Goal: Task Accomplishment & Management: Use online tool/utility

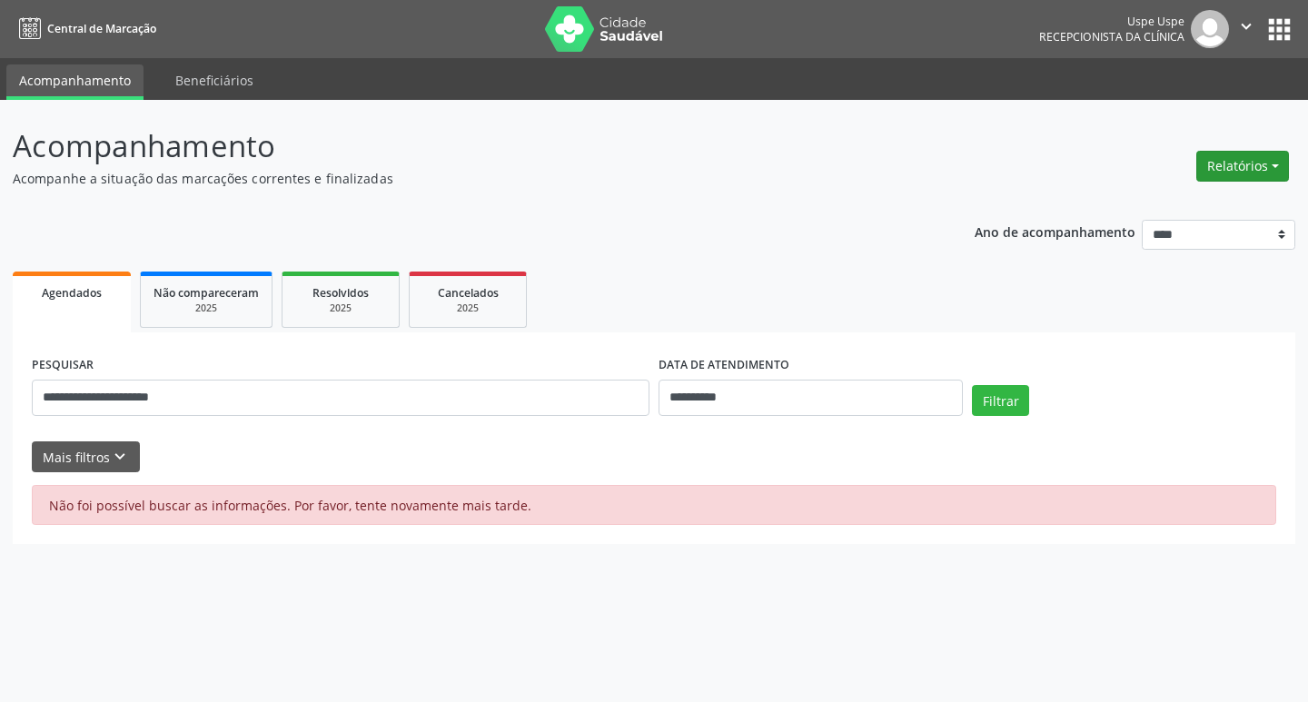
click at [1250, 158] on button "Relatórios" at bounding box center [1243, 166] width 93 height 31
click at [1178, 194] on link "Agendamentos" at bounding box center [1192, 205] width 195 height 25
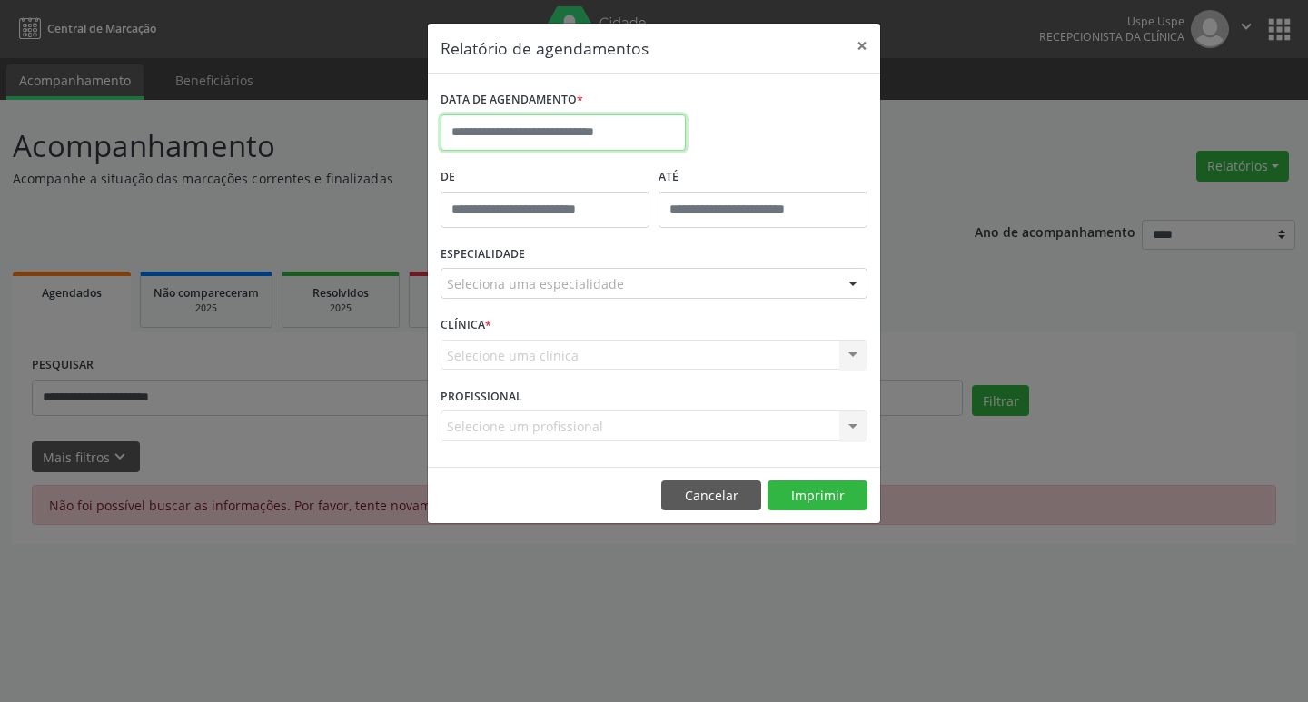
click at [573, 140] on input "text" at bounding box center [563, 132] width 245 height 36
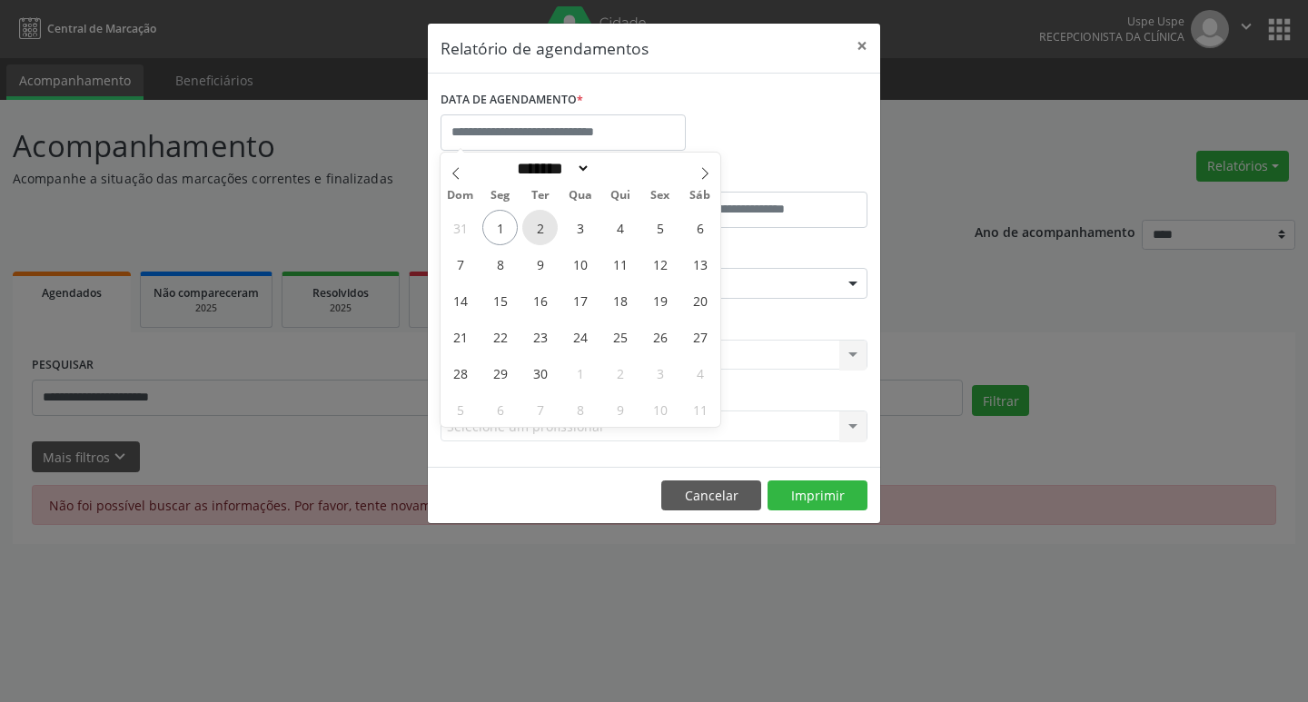
click at [526, 224] on span "2" at bounding box center [539, 227] width 35 height 35
type input "**********"
click at [526, 224] on span "2" at bounding box center [539, 227] width 35 height 35
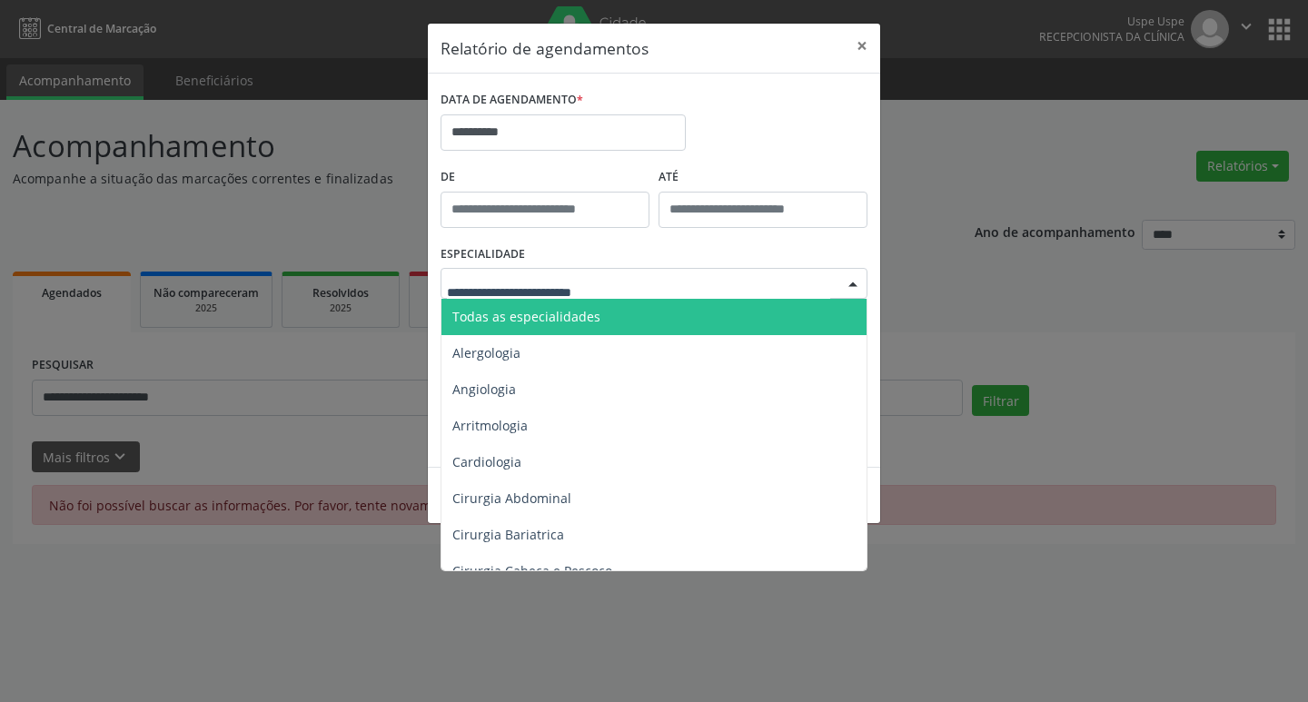
click at [554, 322] on span "Todas as especialidades" at bounding box center [526, 316] width 148 height 17
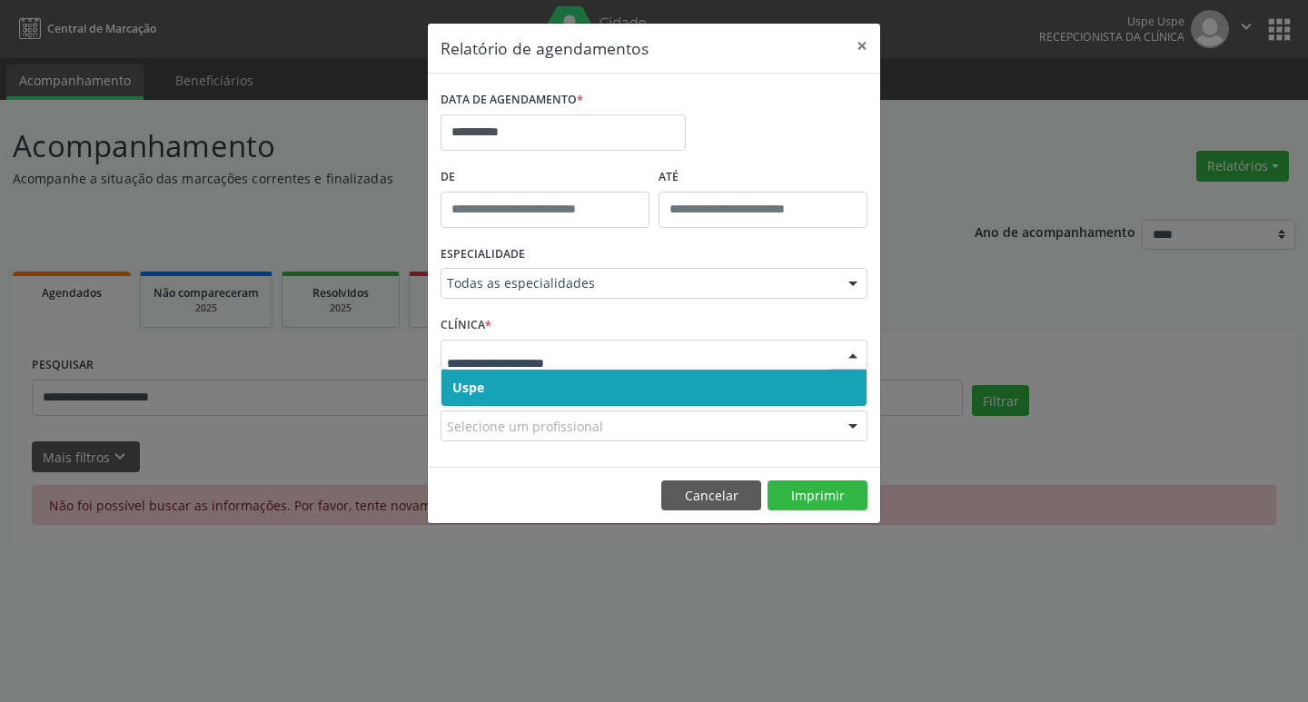
click at [537, 397] on span "Uspe" at bounding box center [654, 388] width 425 height 36
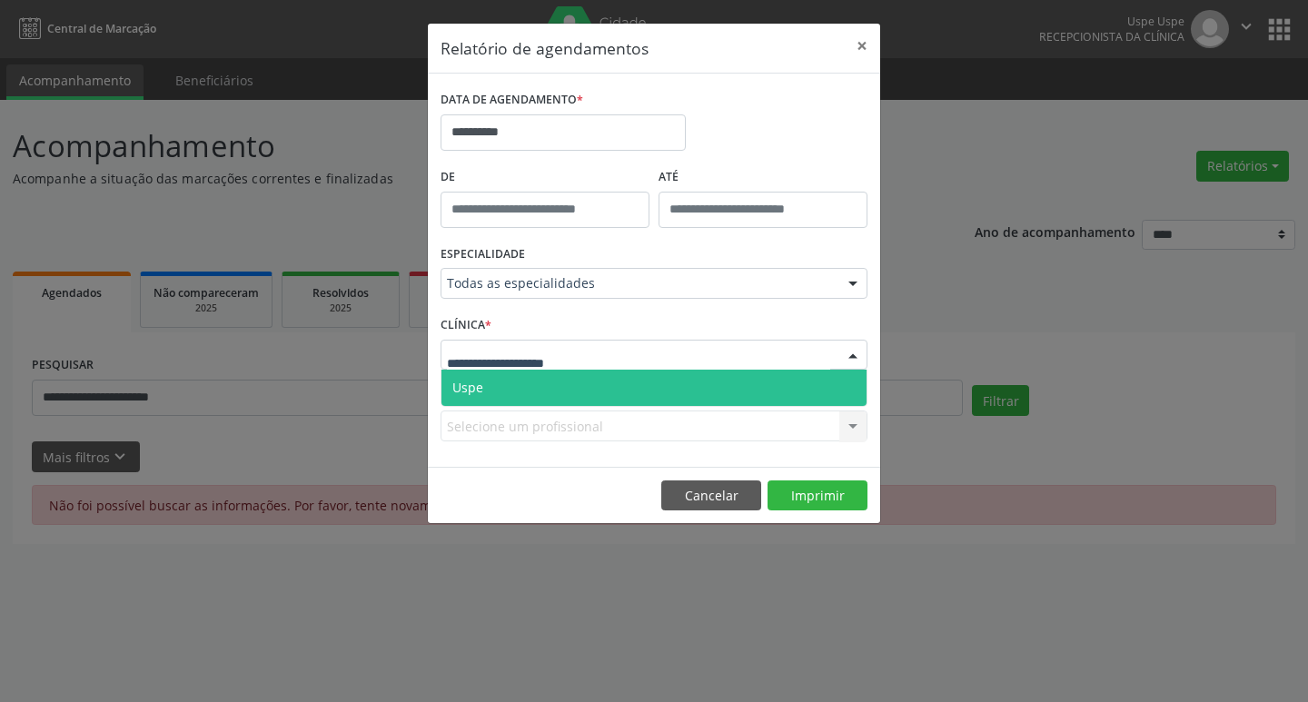
click at [528, 382] on span "Uspe" at bounding box center [654, 388] width 425 height 36
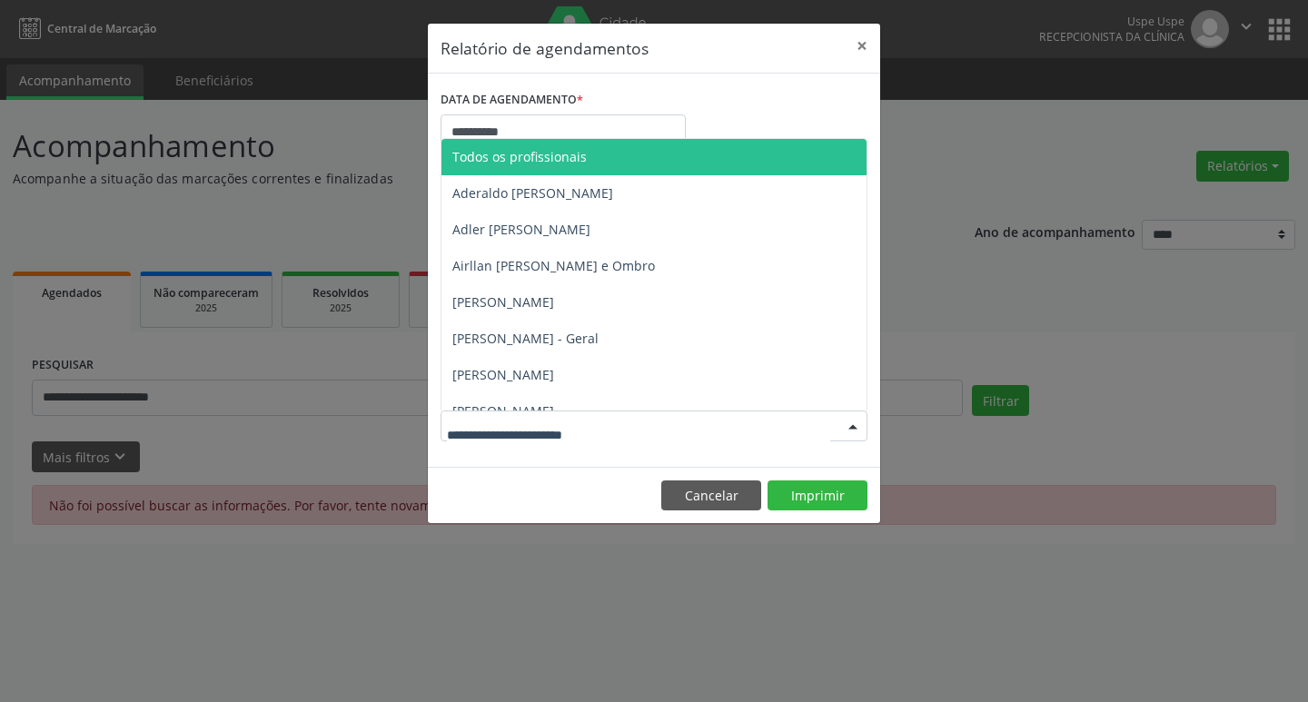
click at [514, 161] on span "Todos os profissionais" at bounding box center [519, 156] width 134 height 17
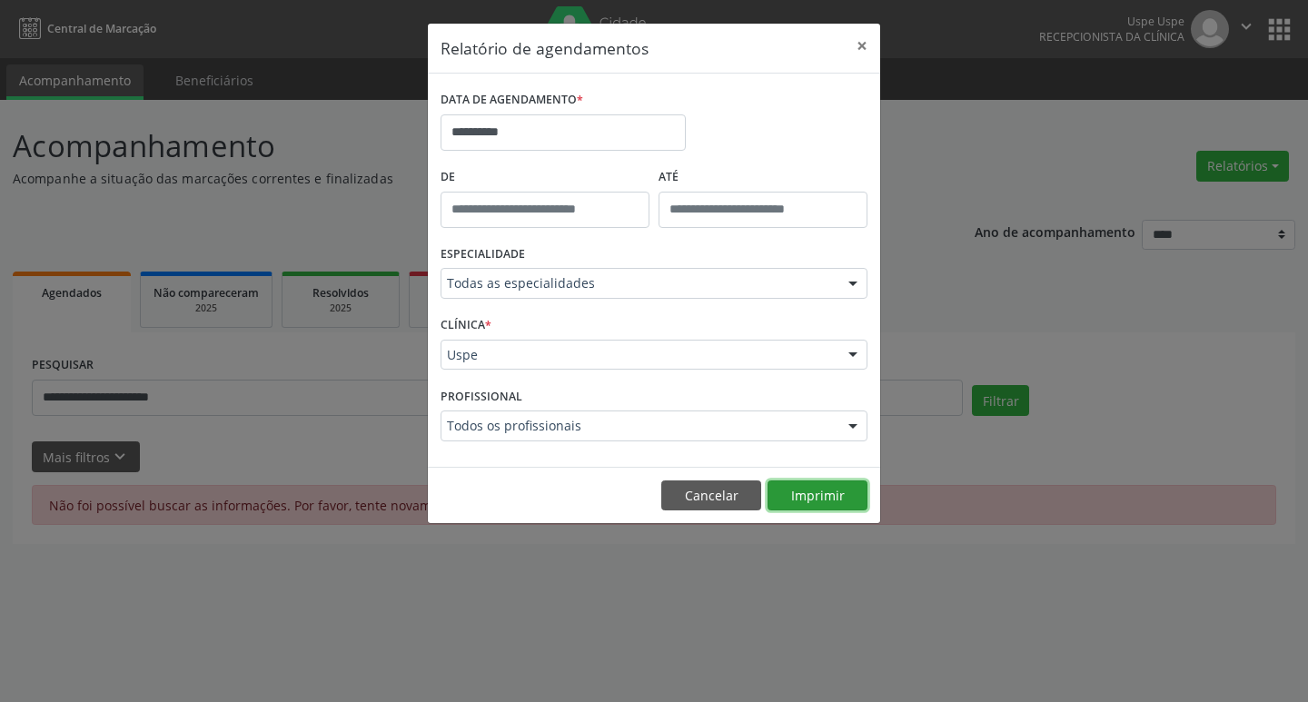
click at [789, 495] on button "Imprimir" at bounding box center [818, 496] width 100 height 31
click at [833, 491] on button "Imprimir" at bounding box center [818, 496] width 100 height 31
click at [860, 43] on button "×" at bounding box center [862, 46] width 36 height 45
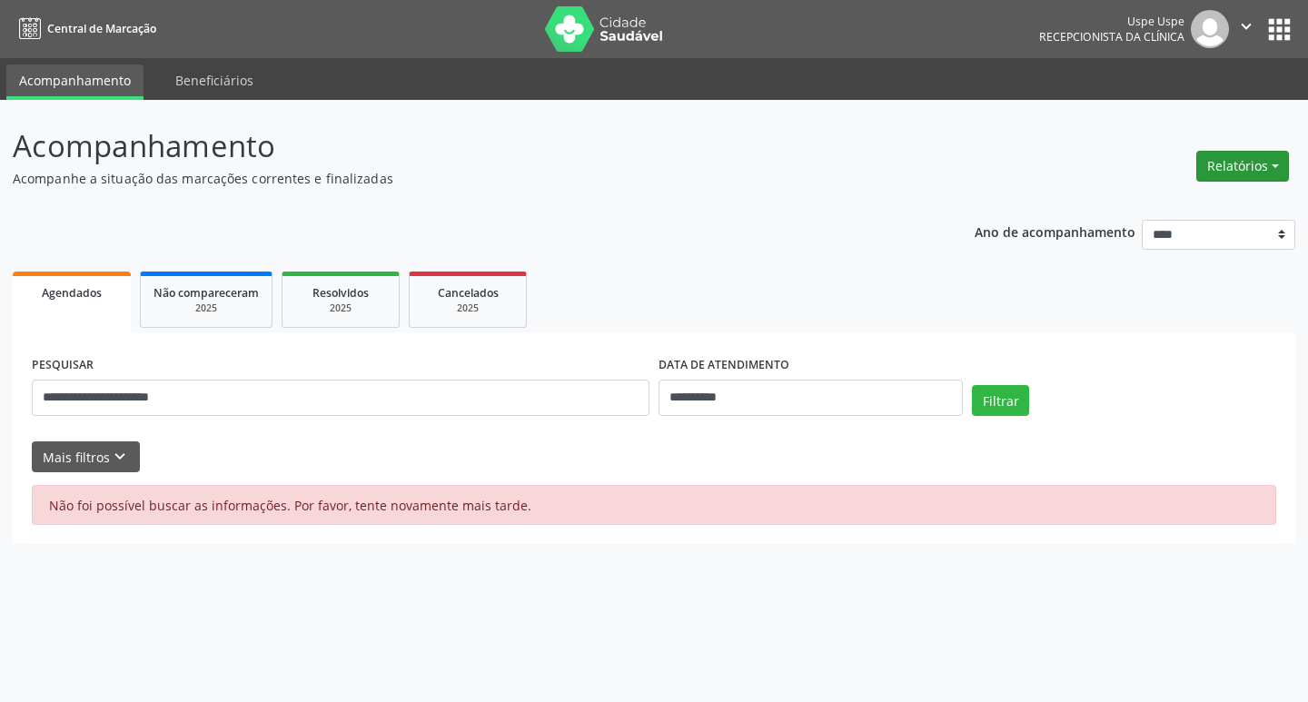
click at [1234, 151] on button "Relatórios" at bounding box center [1243, 166] width 93 height 31
click at [1117, 199] on link "Agendamentos" at bounding box center [1192, 205] width 195 height 25
select select "*"
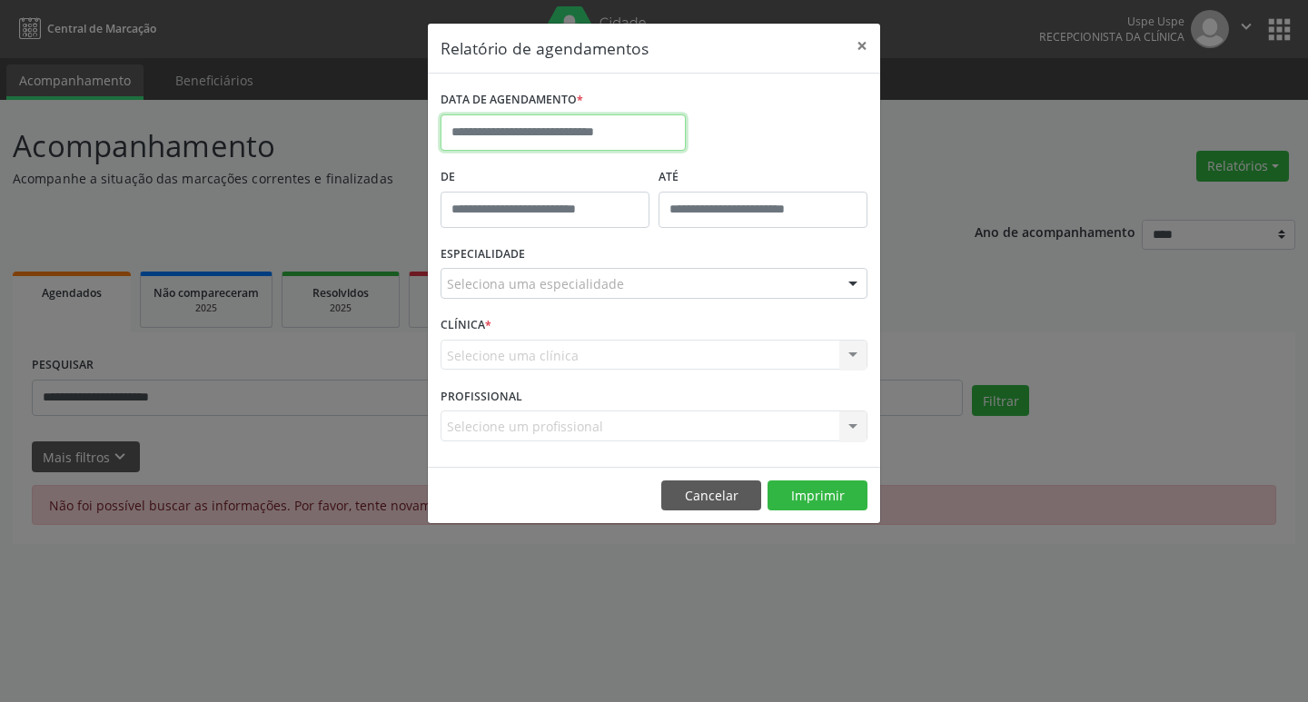
click at [600, 138] on input "text" at bounding box center [563, 132] width 245 height 36
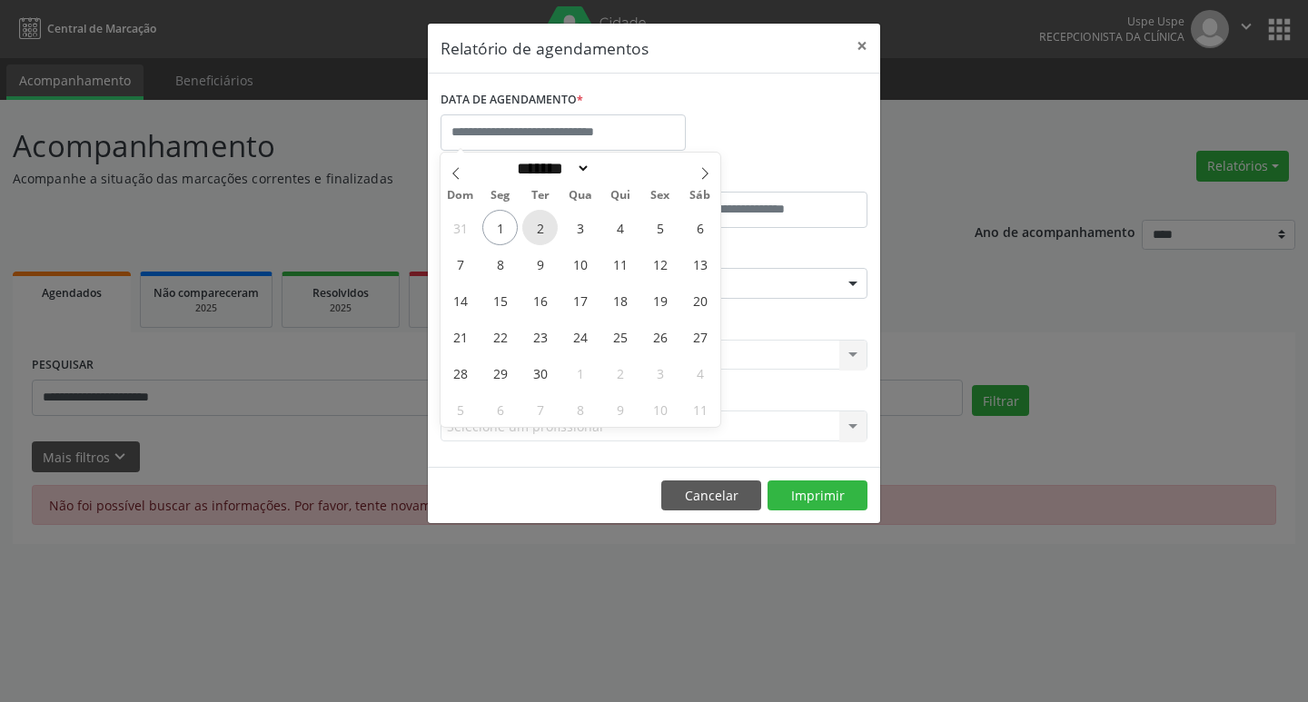
click at [555, 232] on span "2" at bounding box center [539, 227] width 35 height 35
type input "**********"
click at [555, 232] on span "2" at bounding box center [539, 227] width 35 height 35
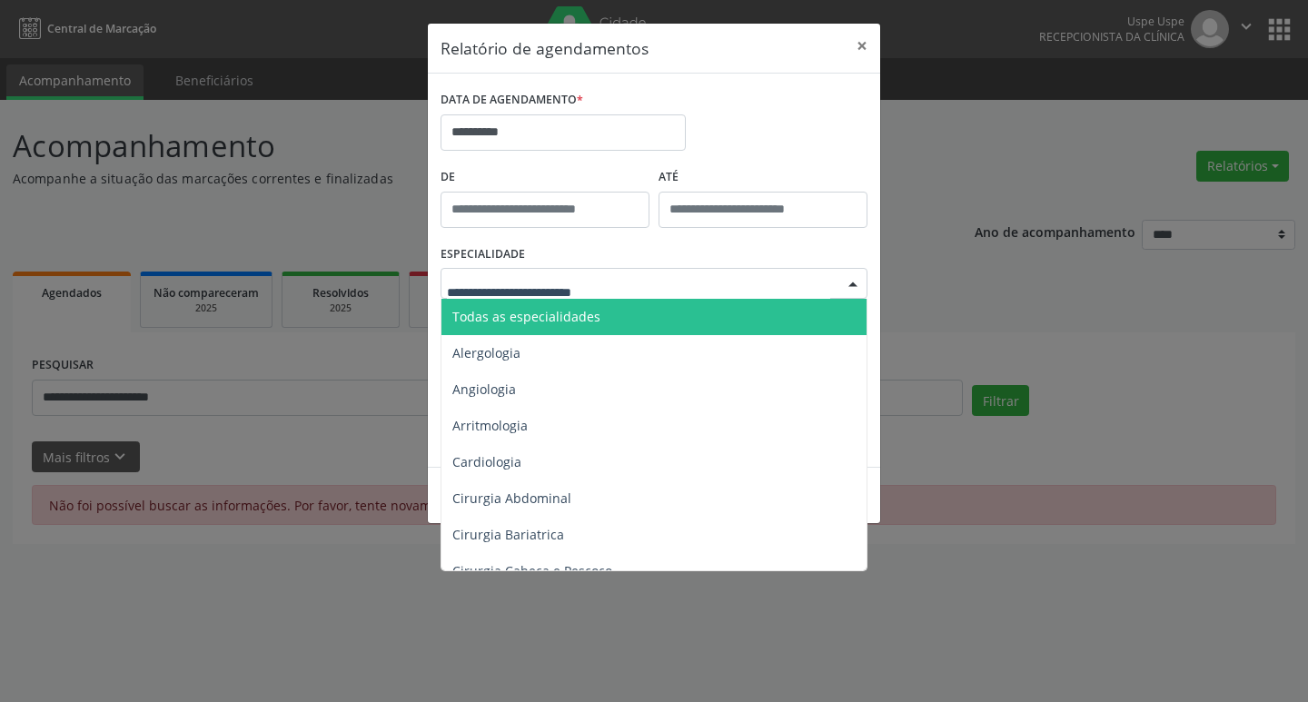
click at [566, 317] on span "Todas as especialidades" at bounding box center [526, 316] width 148 height 17
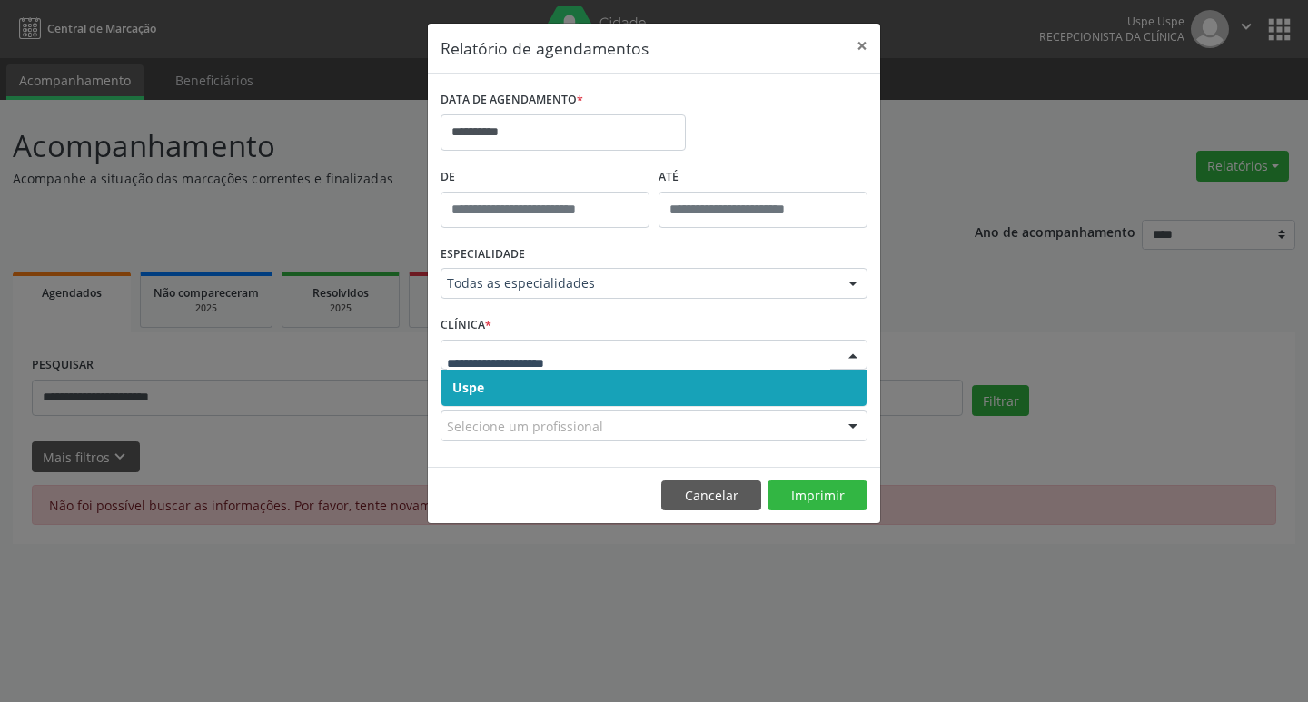
drag, startPoint x: 533, startPoint y: 377, endPoint x: 542, endPoint y: 352, distance: 26.7
click at [533, 369] on div "Uspe Nenhum resultado encontrado para: " " Não há nenhuma opção para ser exibid…" at bounding box center [654, 355] width 427 height 31
drag, startPoint x: 521, startPoint y: 384, endPoint x: 528, endPoint y: 365, distance: 20.4
click at [521, 379] on span "Uspe" at bounding box center [654, 388] width 425 height 36
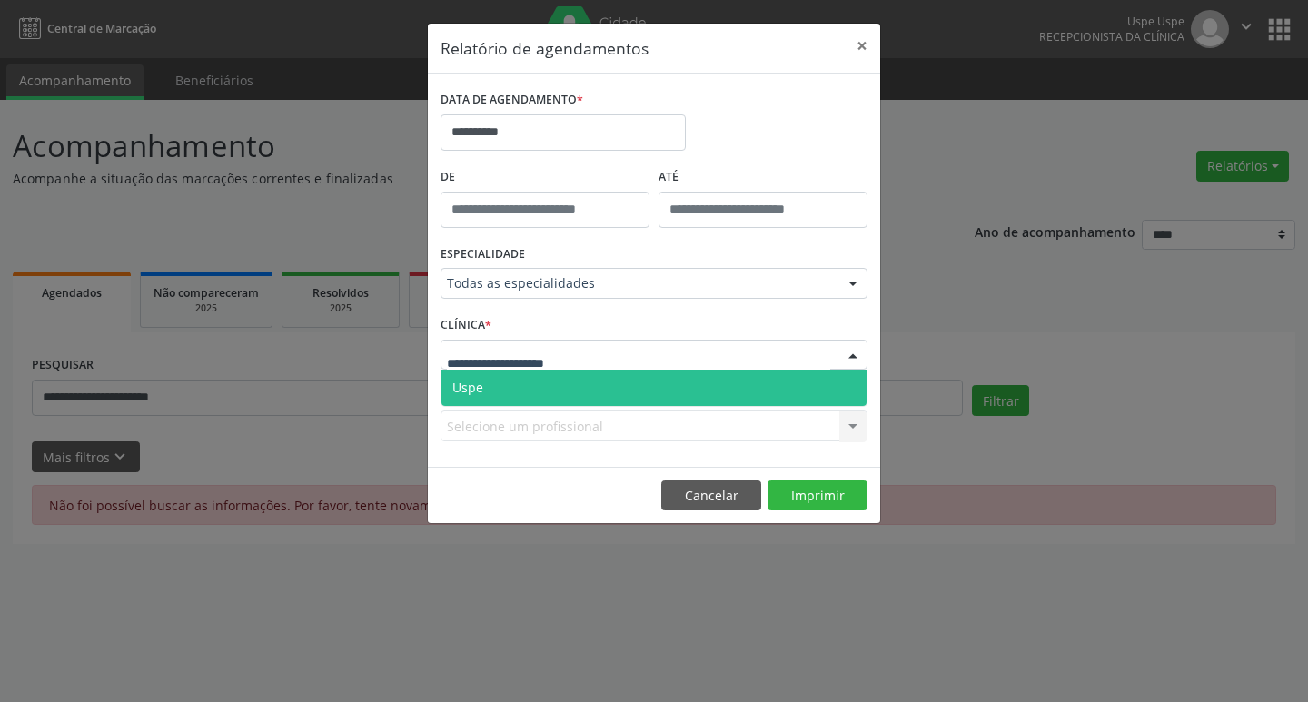
click at [532, 382] on span "Uspe" at bounding box center [654, 388] width 425 height 36
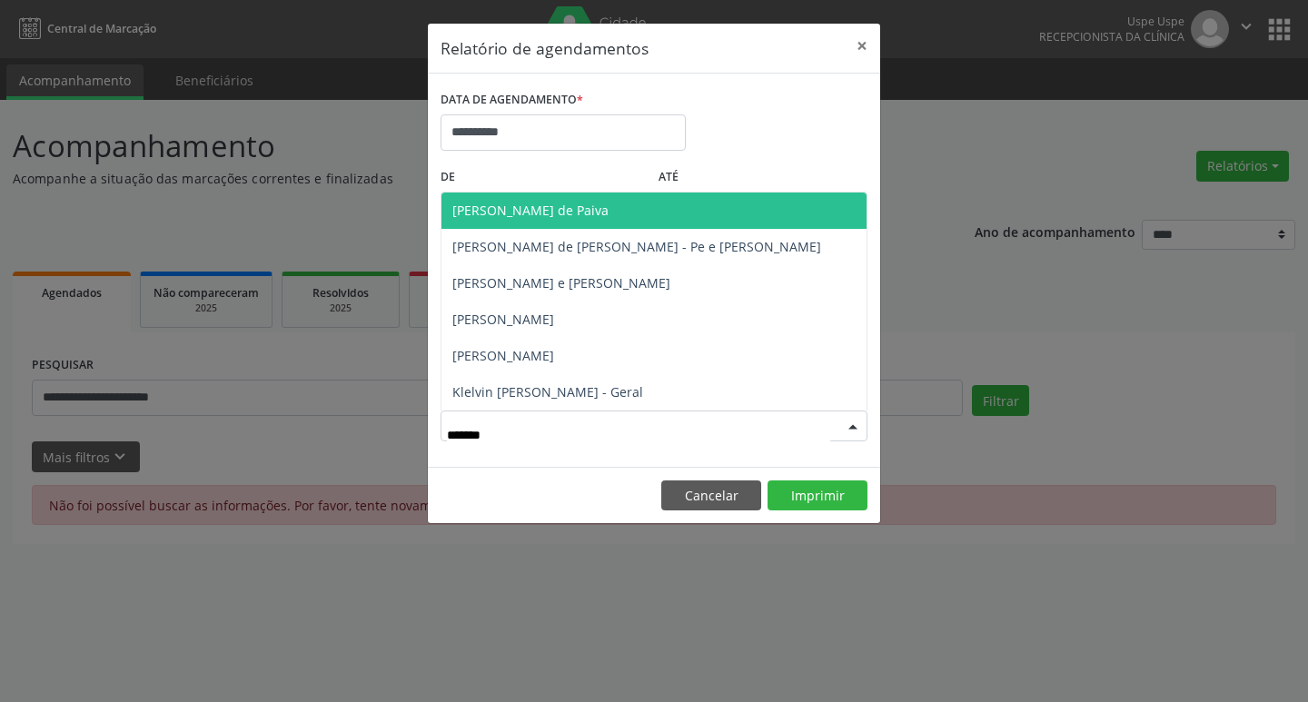
type input "********"
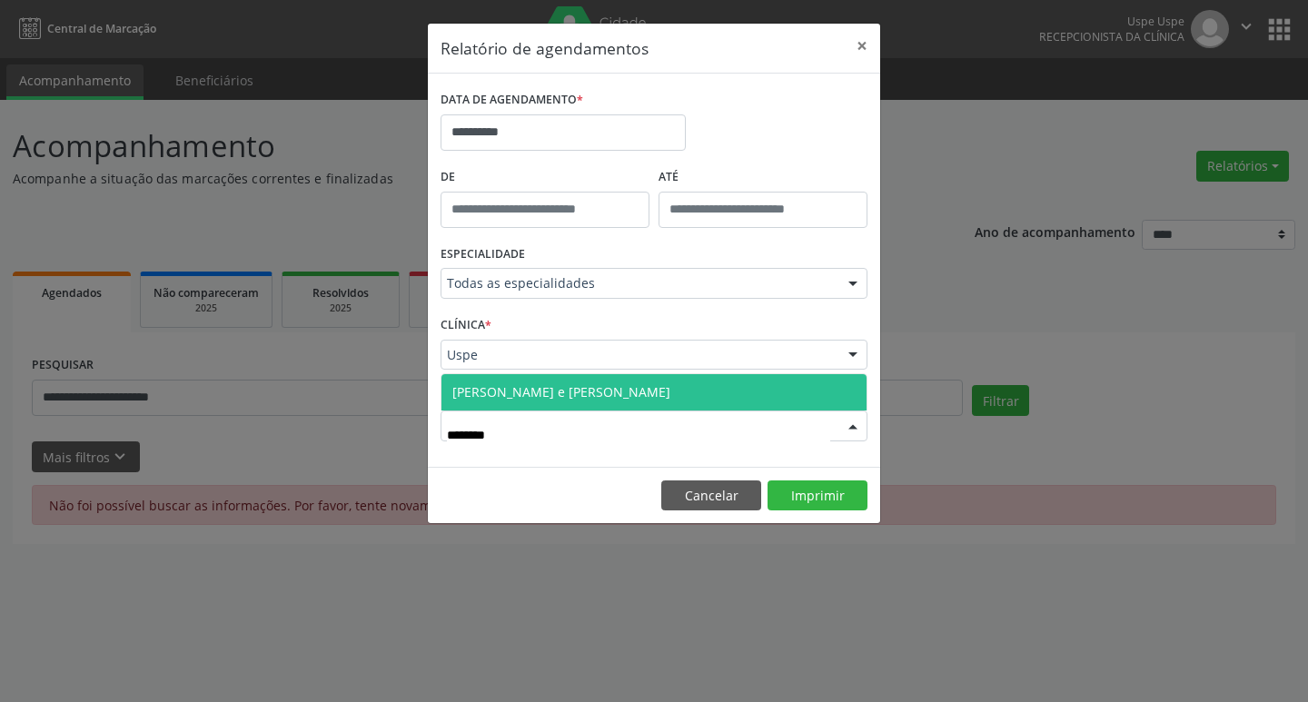
click at [594, 386] on span "[PERSON_NAME] e [PERSON_NAME]" at bounding box center [561, 391] width 218 height 17
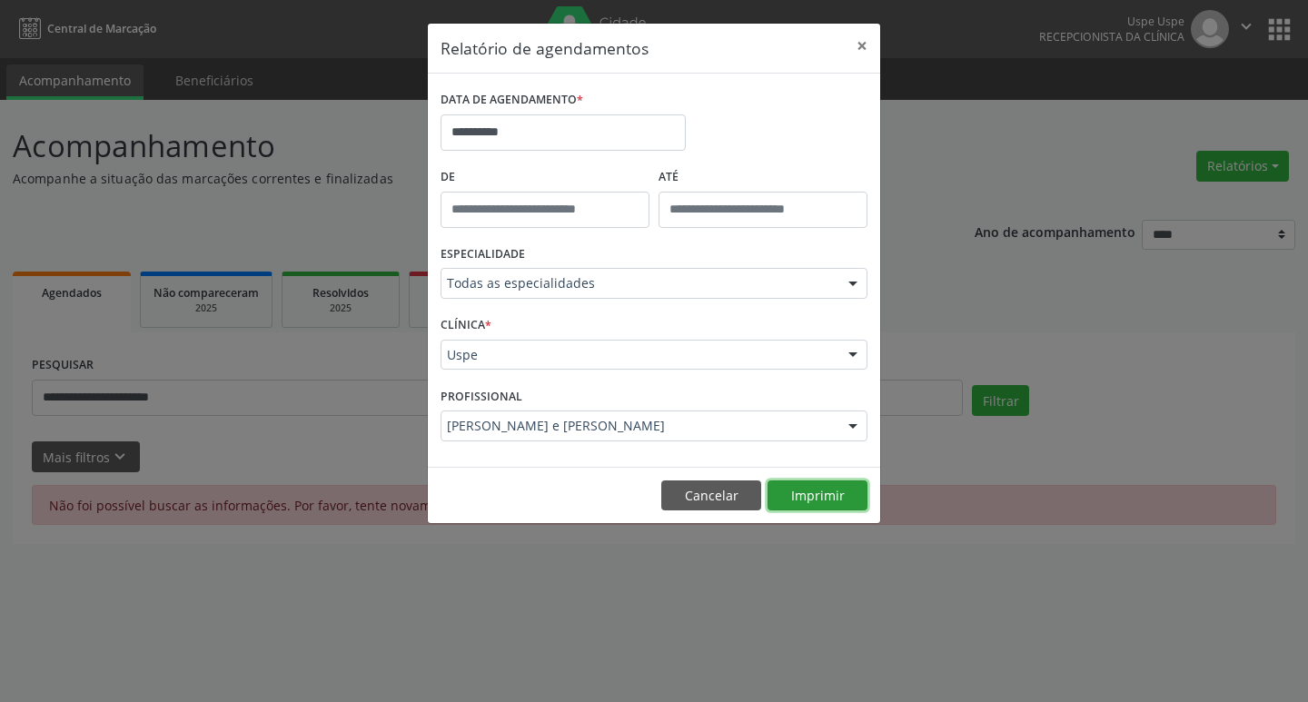
click at [810, 485] on button "Imprimir" at bounding box center [818, 496] width 100 height 31
click at [782, 498] on button "Imprimir" at bounding box center [818, 496] width 100 height 31
click at [520, 122] on input "**********" at bounding box center [563, 132] width 245 height 36
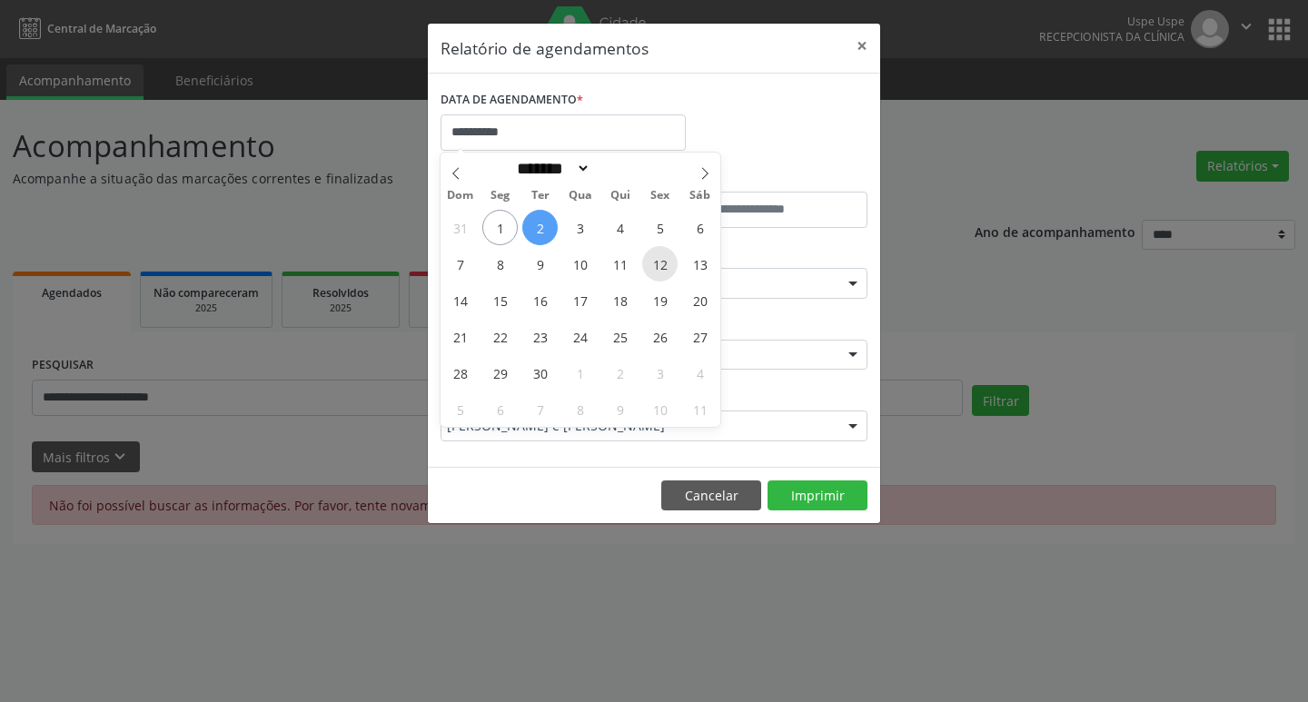
click at [651, 269] on span "12" at bounding box center [659, 263] width 35 height 35
type input "**********"
click at [651, 269] on span "12" at bounding box center [659, 263] width 35 height 35
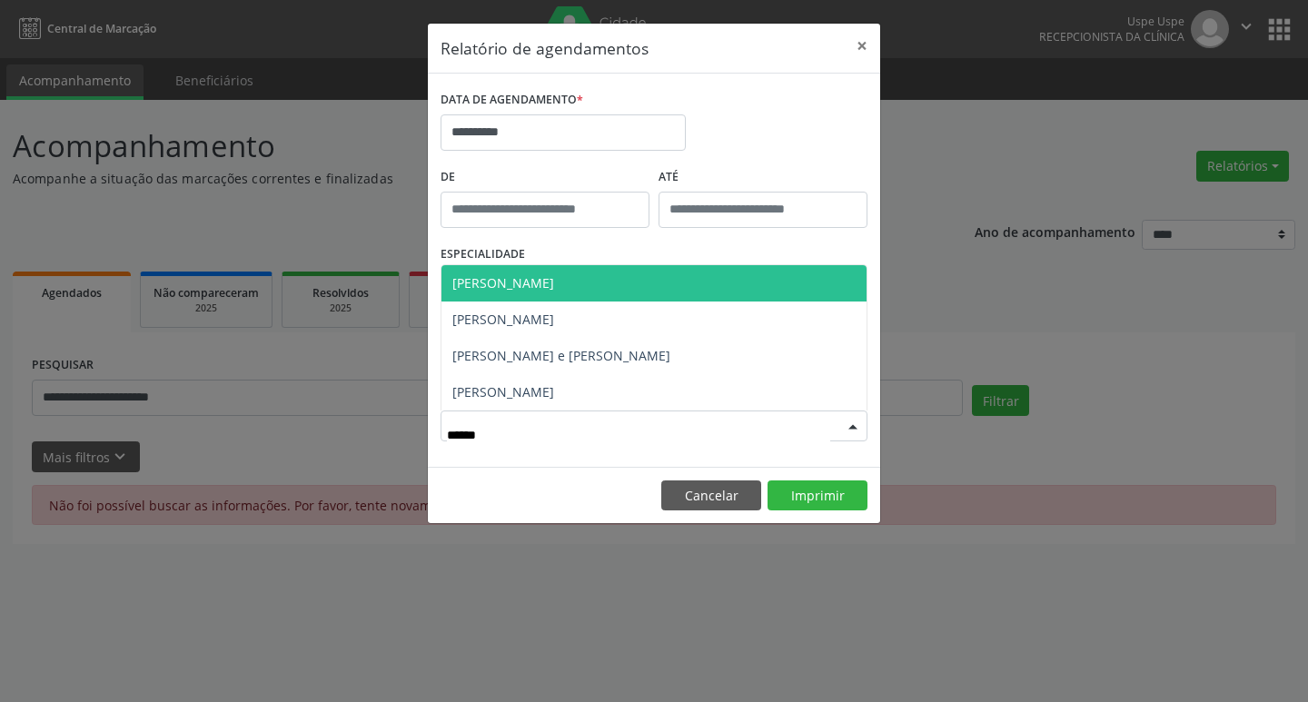
type input "*******"
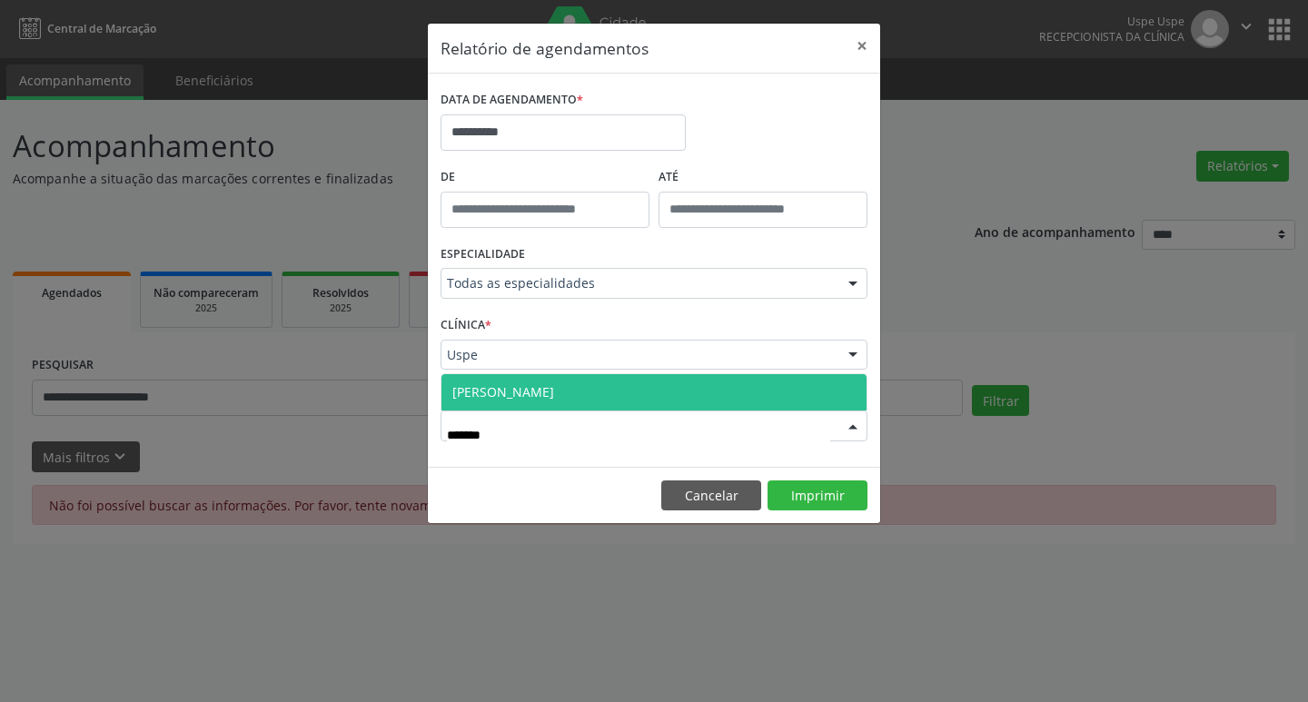
drag, startPoint x: 640, startPoint y: 392, endPoint x: 683, endPoint y: 443, distance: 67.7
click at [640, 389] on span "[PERSON_NAME]" at bounding box center [654, 392] width 425 height 36
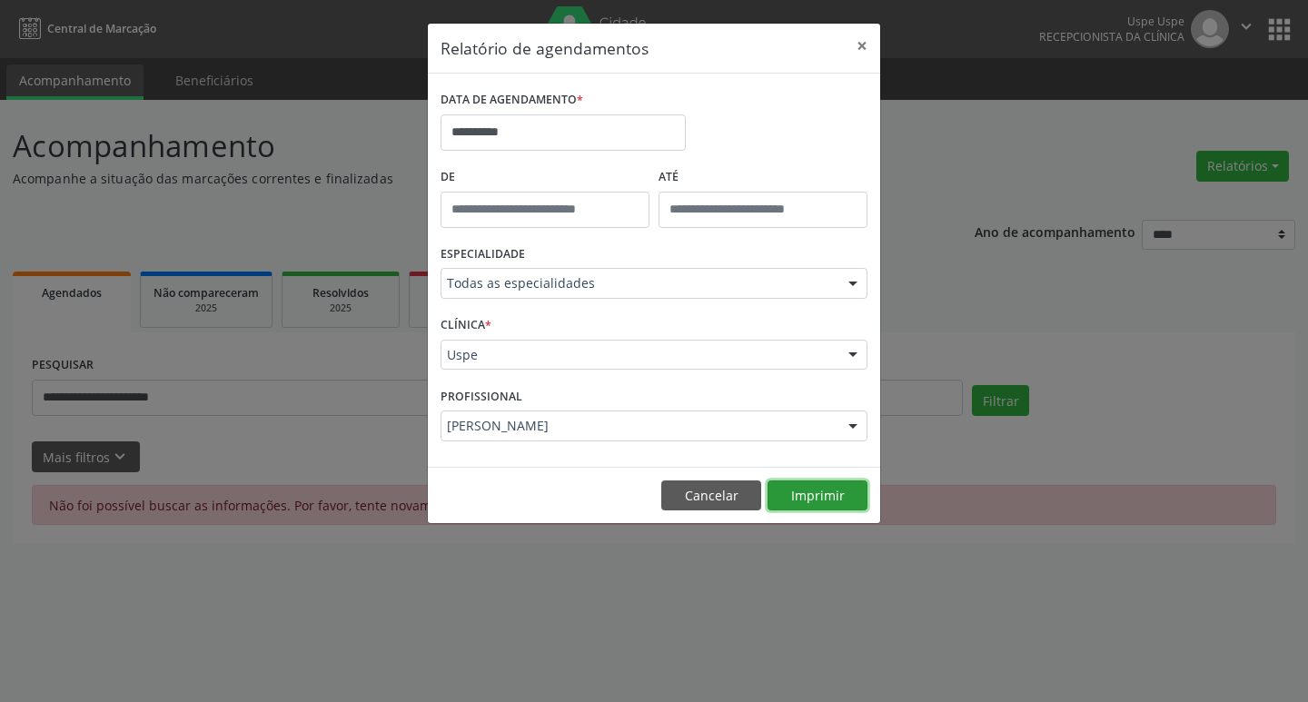
click at [829, 505] on button "Imprimir" at bounding box center [818, 496] width 100 height 31
